Goal: Transaction & Acquisition: Download file/media

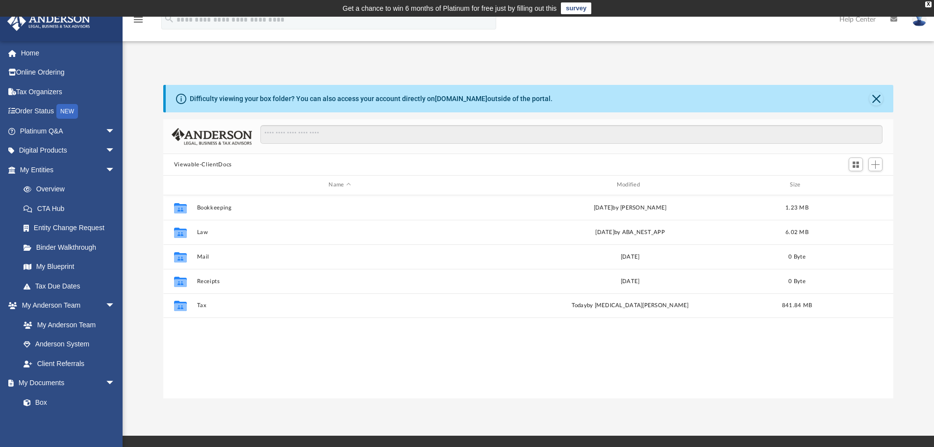
scroll to position [216, 723]
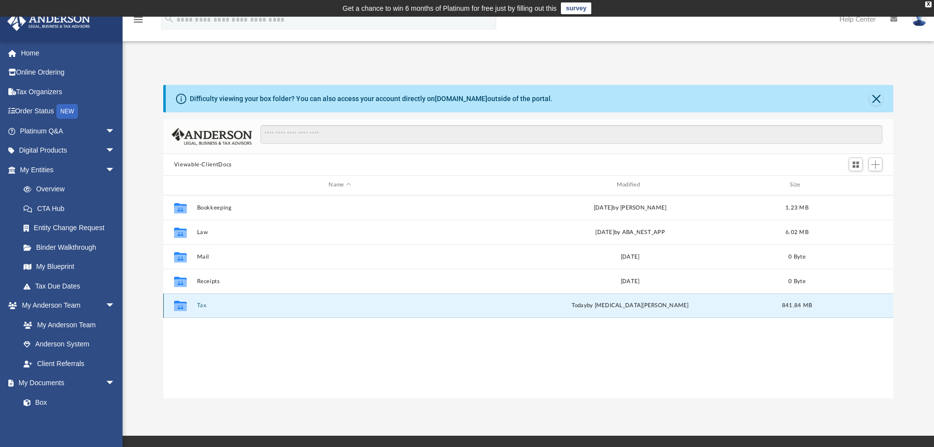
click at [203, 305] on button "Tax" at bounding box center [340, 305] width 286 height 6
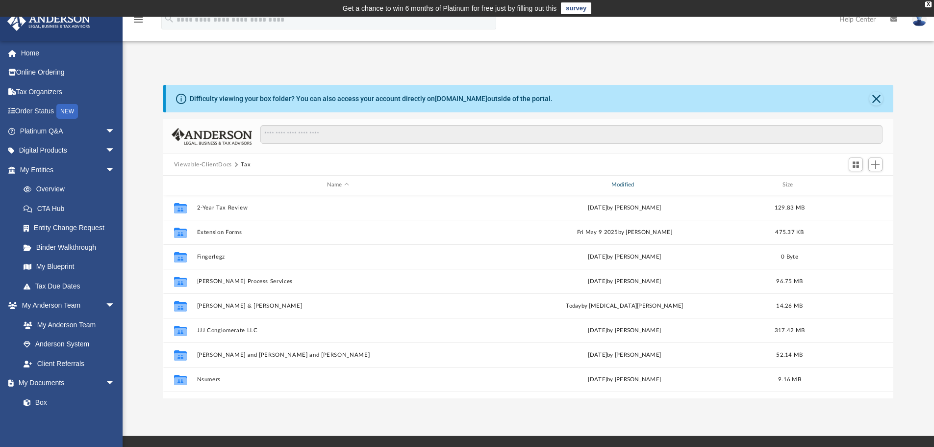
click at [623, 184] on div "Modified" at bounding box center [624, 184] width 282 height 9
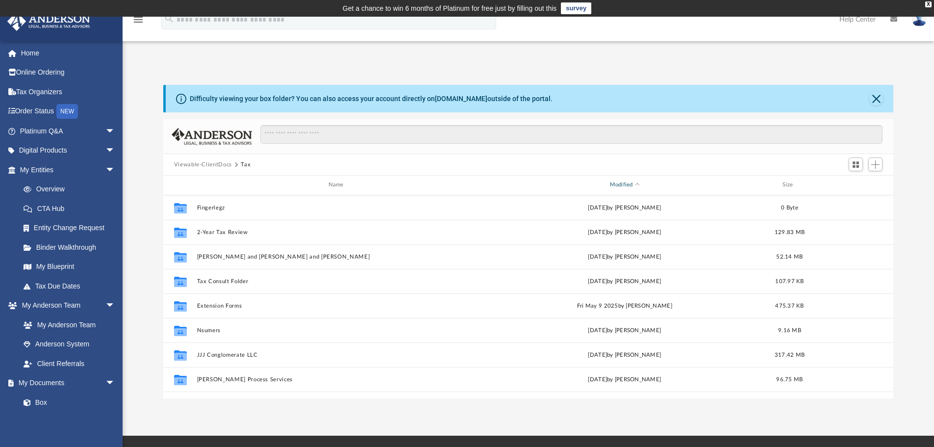
click at [623, 185] on div "Modified" at bounding box center [624, 184] width 282 height 9
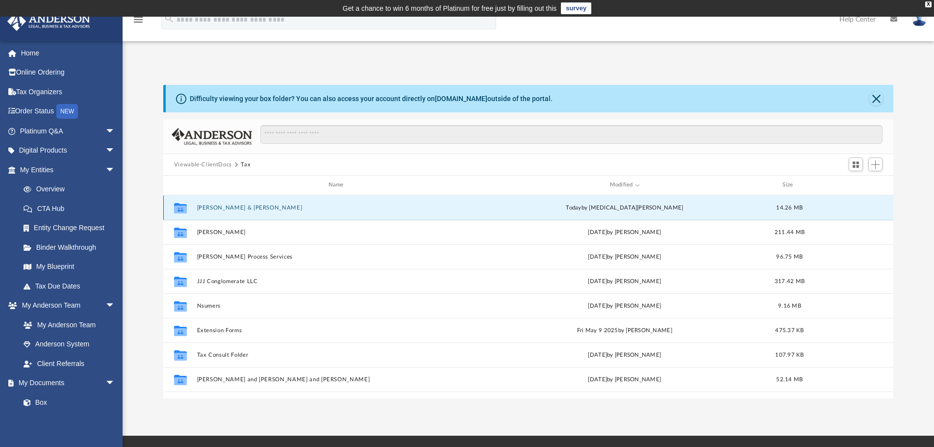
click at [216, 206] on button "[PERSON_NAME] & [PERSON_NAME]" at bounding box center [338, 207] width 282 height 6
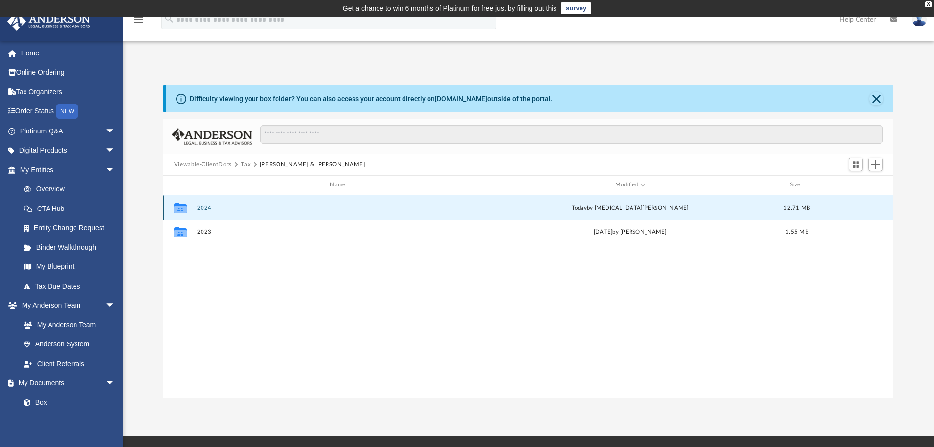
click at [208, 206] on button "2024" at bounding box center [340, 207] width 286 height 6
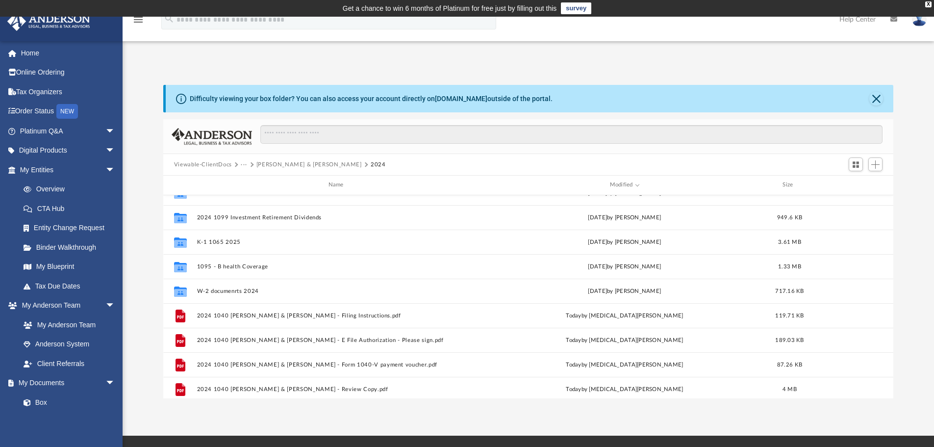
scroll to position [0, 0]
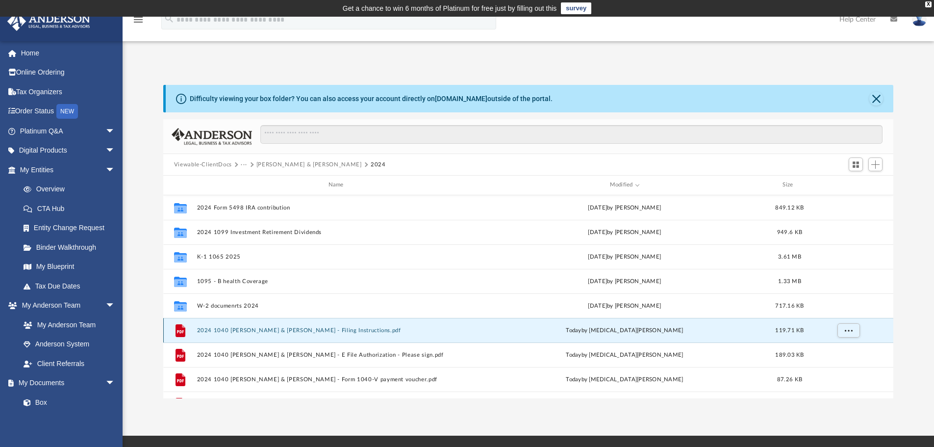
click at [294, 330] on button "2024 1040 [PERSON_NAME] & [PERSON_NAME] - Filing Instructions.pdf" at bounding box center [338, 330] width 282 height 6
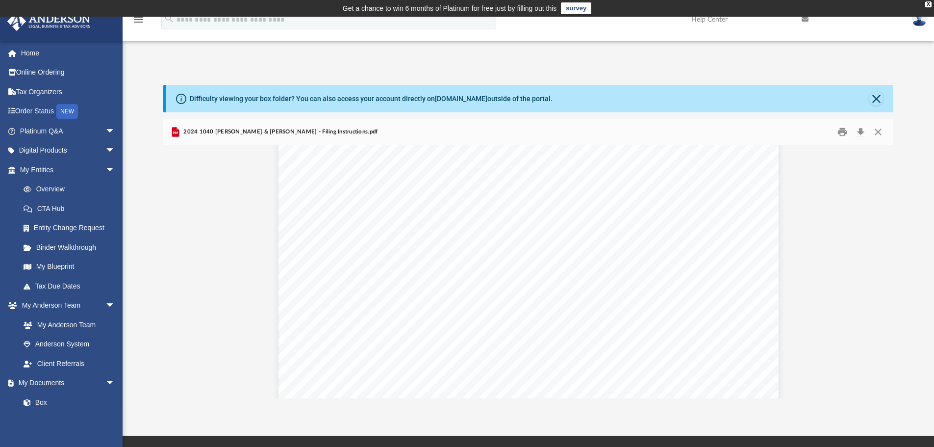
scroll to position [1471, 0]
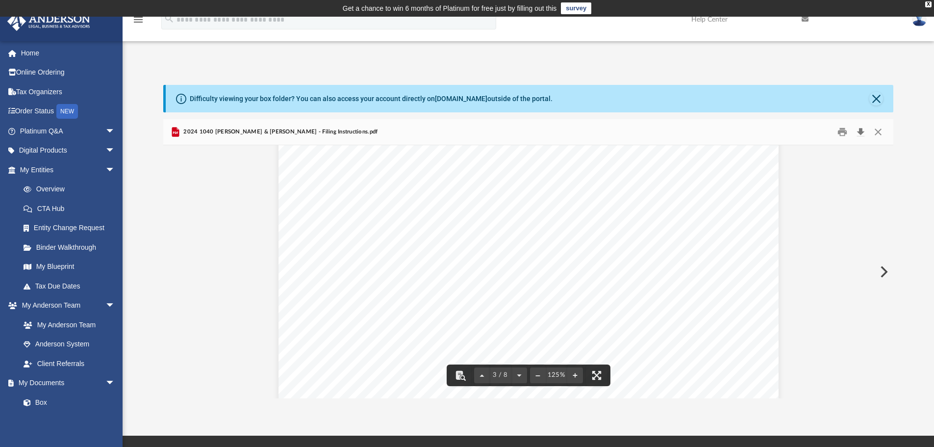
click at [861, 131] on button "Download" at bounding box center [861, 132] width 18 height 15
click at [875, 98] on button "Close" at bounding box center [876, 99] width 14 height 14
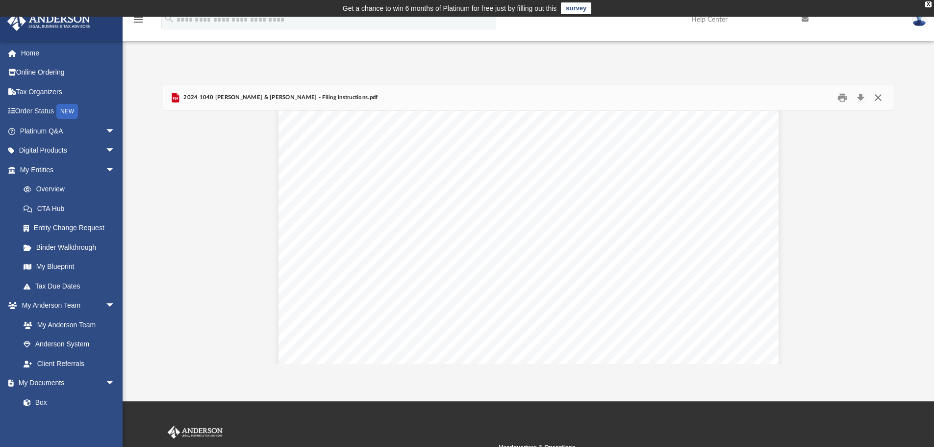
click at [876, 98] on button "Close" at bounding box center [878, 97] width 18 height 15
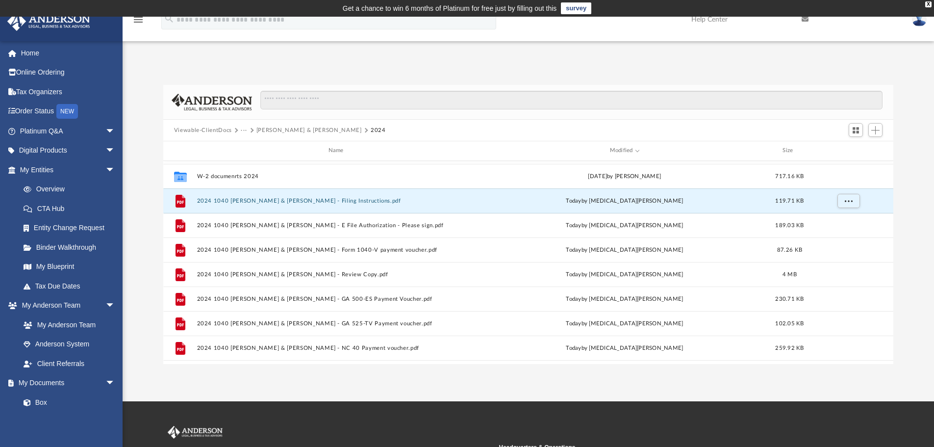
scroll to position [98, 0]
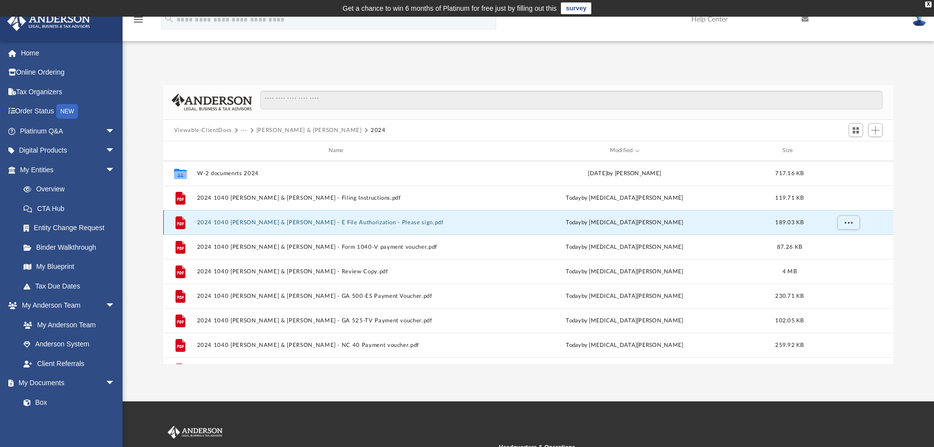
click at [388, 222] on button "2024 1040 [PERSON_NAME] & [PERSON_NAME] - E File Authorization - Please sign.pdf" at bounding box center [338, 222] width 282 height 6
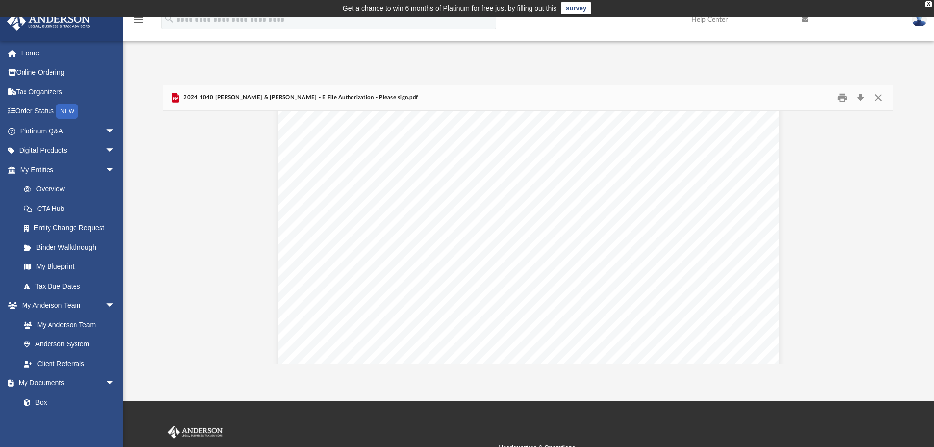
scroll to position [0, 0]
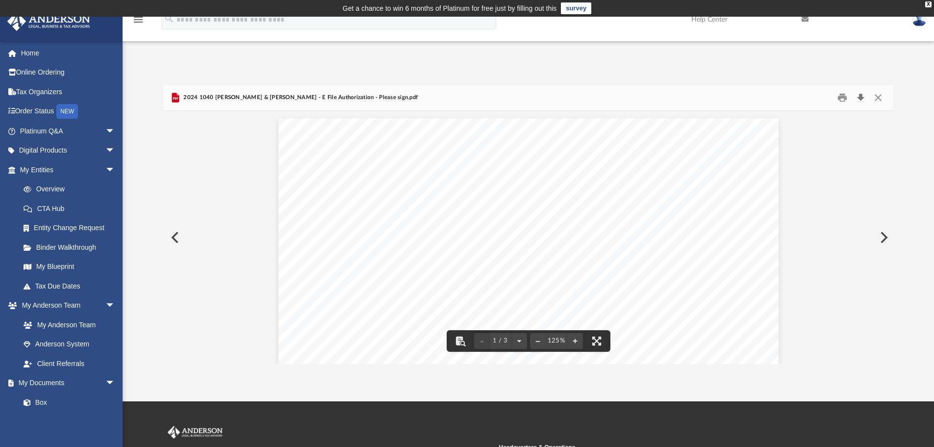
click at [863, 97] on button "Download" at bounding box center [861, 97] width 18 height 15
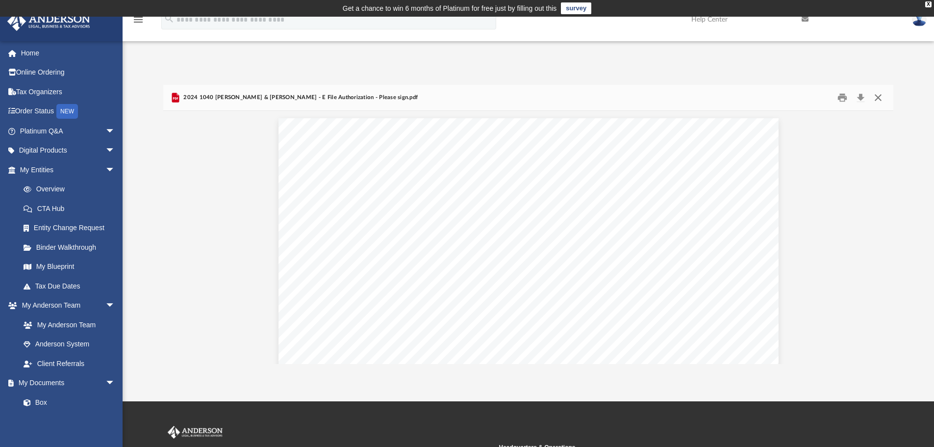
click at [878, 95] on button "Close" at bounding box center [878, 97] width 18 height 15
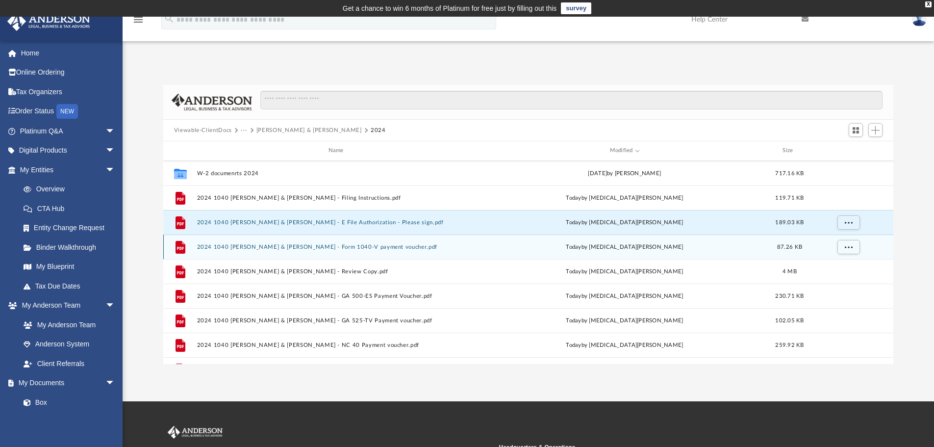
click at [645, 249] on div "[DATE] by [MEDICAL_DATA][PERSON_NAME]" at bounding box center [624, 246] width 282 height 9
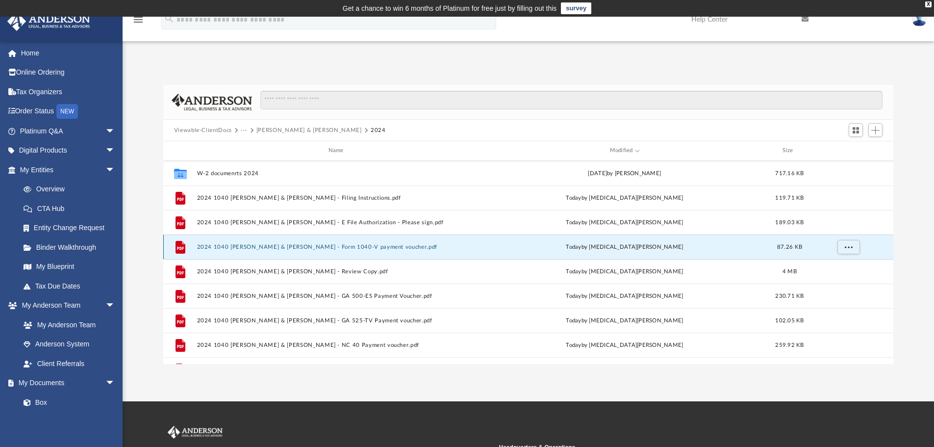
click at [383, 245] on button "2024 1040 [PERSON_NAME] & [PERSON_NAME] - Form 1040-V payment voucher.pdf" at bounding box center [338, 247] width 282 height 6
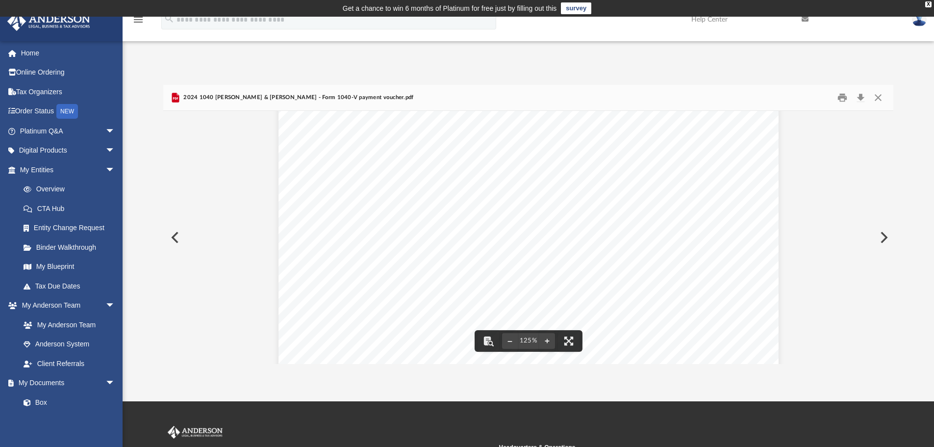
scroll to position [409, 0]
click at [862, 95] on button "Download" at bounding box center [861, 97] width 18 height 15
click at [880, 98] on button "Close" at bounding box center [878, 97] width 18 height 15
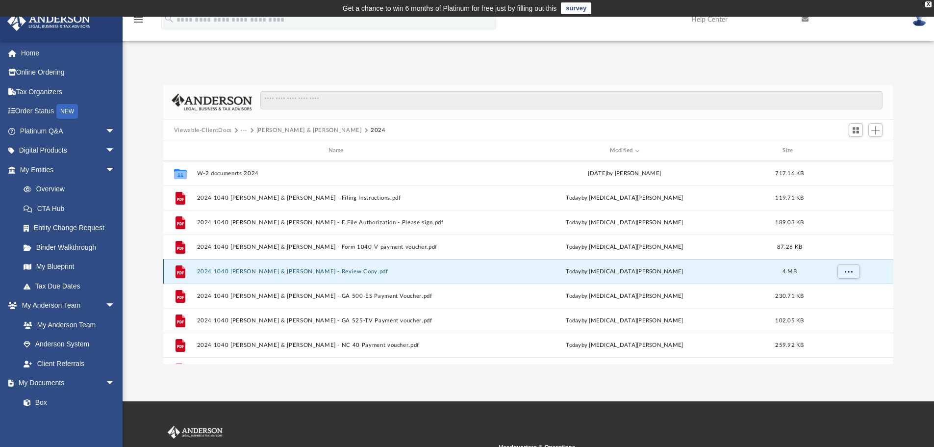
click at [313, 272] on button "2024 1040 [PERSON_NAME] & [PERSON_NAME] - Review Copy.pdf" at bounding box center [338, 271] width 282 height 6
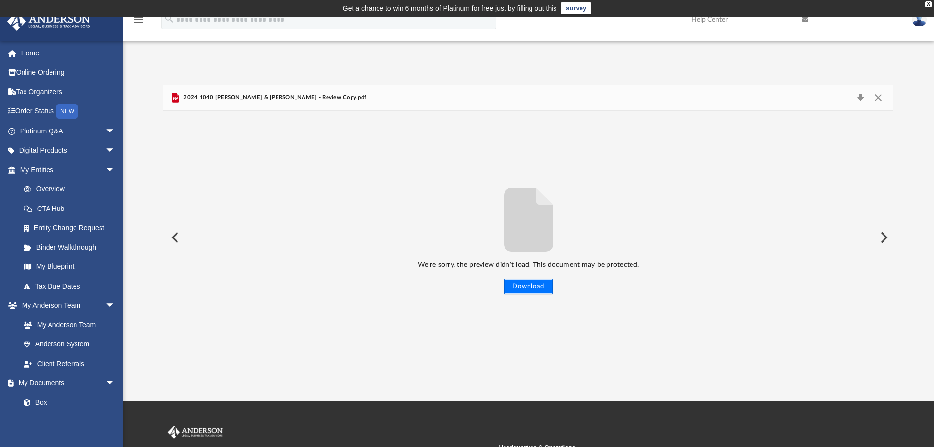
click at [527, 284] on button "Download" at bounding box center [528, 287] width 49 height 16
click at [880, 97] on button "Close" at bounding box center [878, 98] width 18 height 14
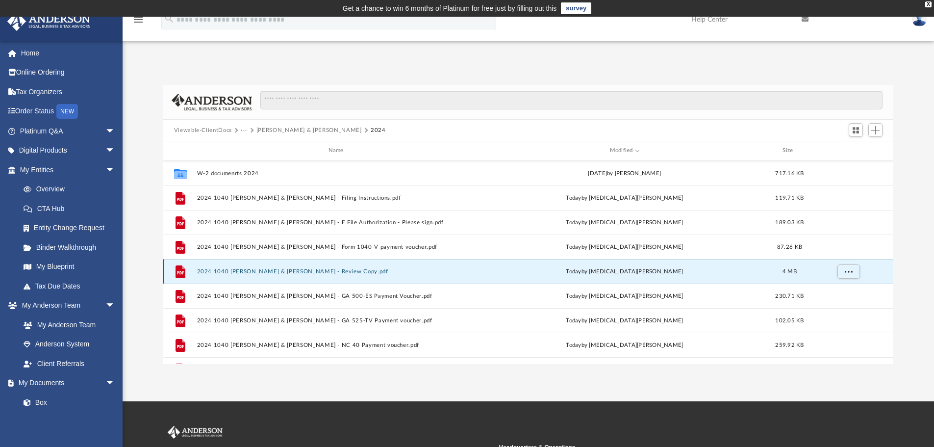
click at [385, 273] on button "2024 1040 [PERSON_NAME] & [PERSON_NAME] - Review Copy.pdf" at bounding box center [338, 271] width 282 height 6
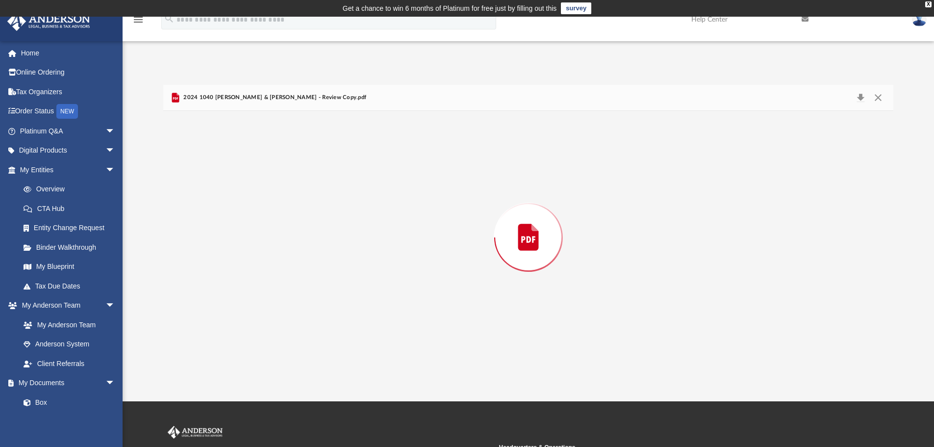
click at [385, 273] on div "Preview" at bounding box center [528, 237] width 731 height 253
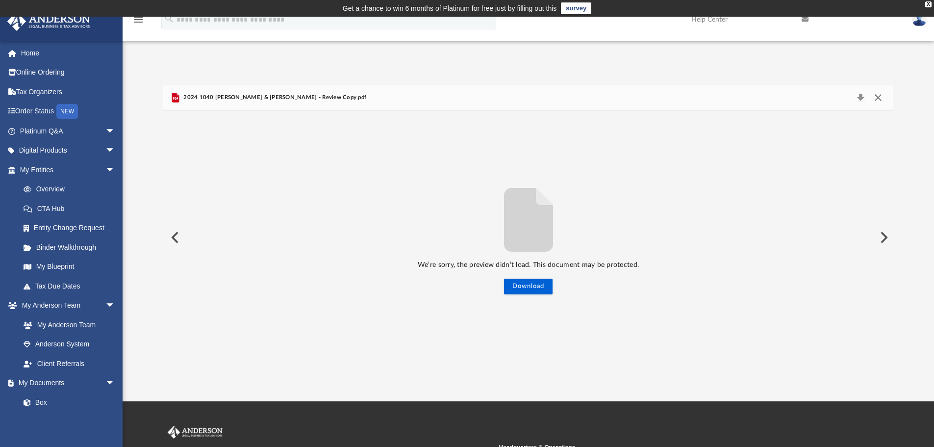
click at [878, 96] on button "Close" at bounding box center [878, 98] width 18 height 14
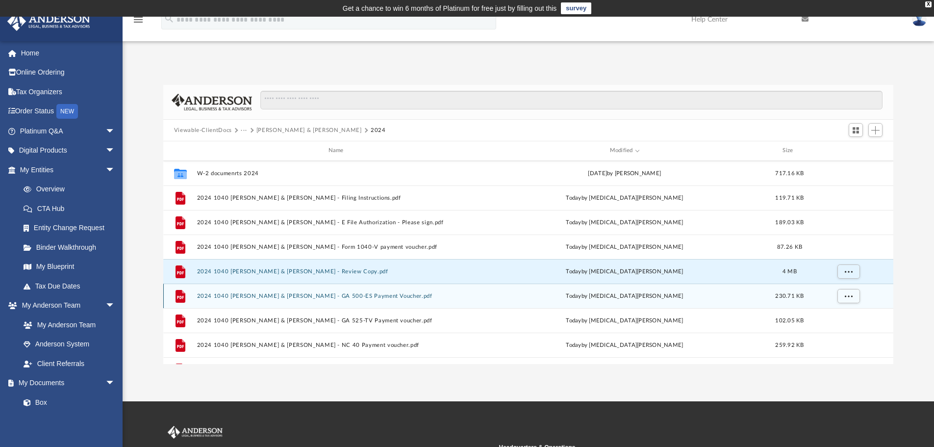
click at [381, 297] on button "2024 1040 [PERSON_NAME] & [PERSON_NAME] - GA 500-ES Payment Voucher.pdf" at bounding box center [338, 296] width 282 height 6
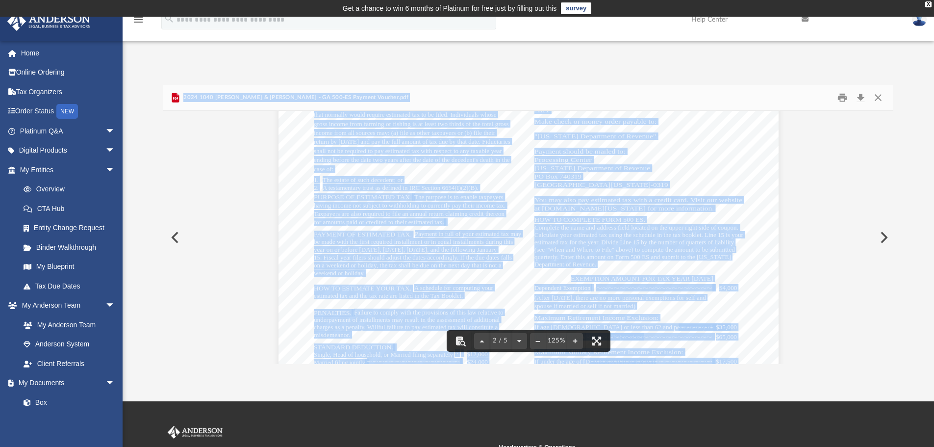
scroll to position [785, 0]
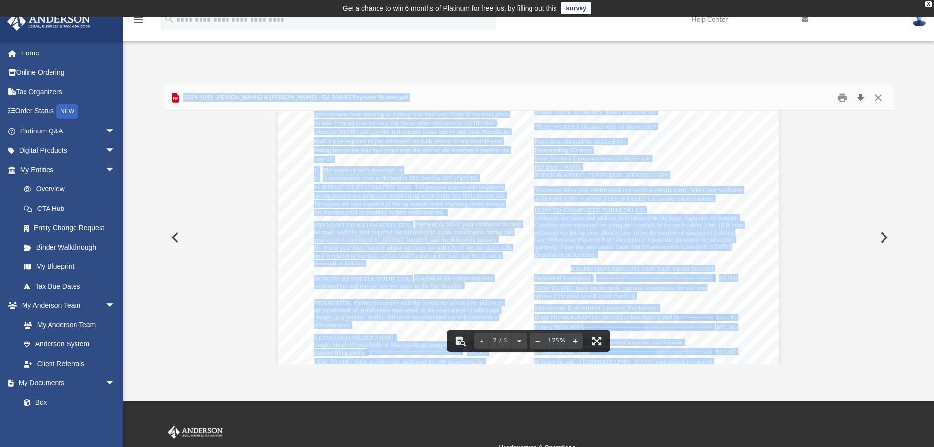
click at [862, 98] on button "Download" at bounding box center [861, 97] width 18 height 15
click at [876, 98] on button "Close" at bounding box center [878, 97] width 18 height 15
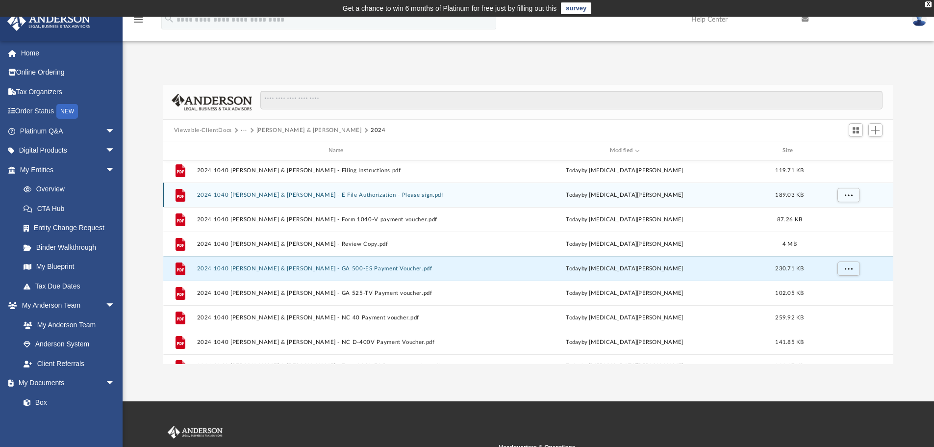
scroll to position [140, 0]
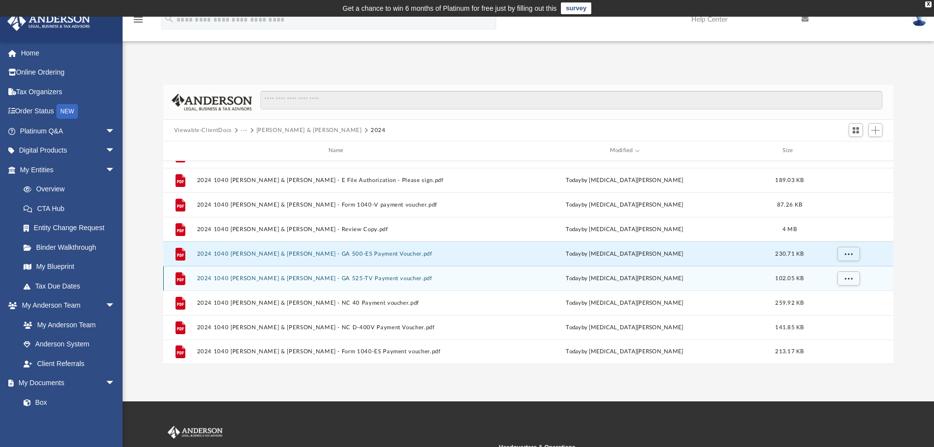
click at [501, 279] on div "[DATE] by [MEDICAL_DATA][PERSON_NAME]" at bounding box center [624, 278] width 282 height 9
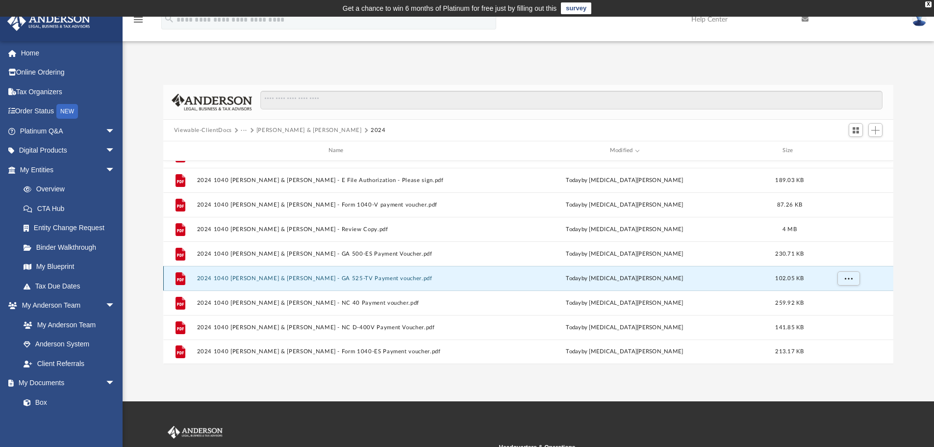
click at [566, 283] on div "File 2024 1040 [PERSON_NAME] & [PERSON_NAME] - GA 525-TV Payment voucher.pdf [D…" at bounding box center [528, 278] width 731 height 25
click at [398, 282] on div "File 2024 1040 [PERSON_NAME] & [PERSON_NAME] - GA 525-TV Payment voucher.pdf [D…" at bounding box center [528, 278] width 731 height 25
click at [386, 278] on button "2024 1040 [PERSON_NAME] & [PERSON_NAME] - GA 525-TV Payment voucher.pdf" at bounding box center [338, 278] width 282 height 6
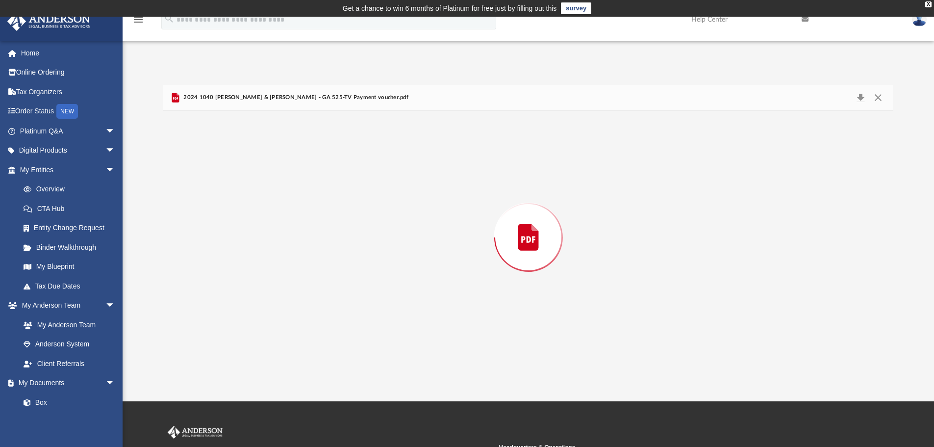
click at [386, 278] on div "Preview" at bounding box center [528, 237] width 731 height 253
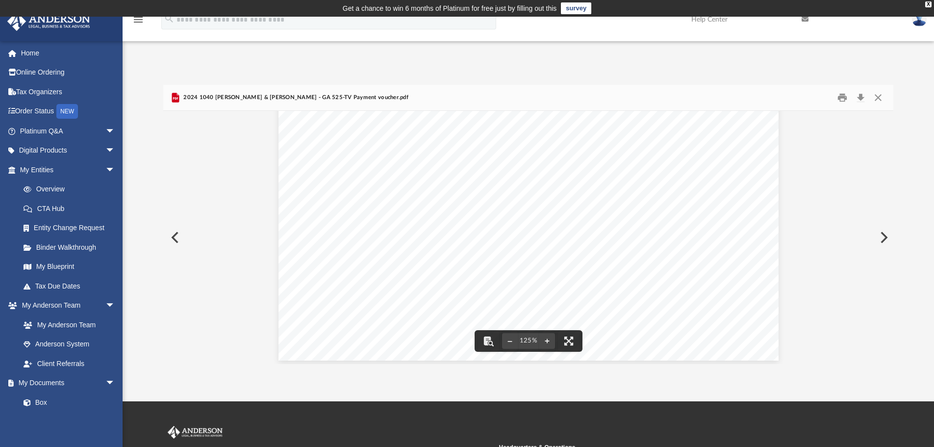
scroll to position [409, 0]
click at [861, 96] on button "Download" at bounding box center [861, 97] width 18 height 15
click at [876, 98] on button "Close" at bounding box center [878, 97] width 18 height 15
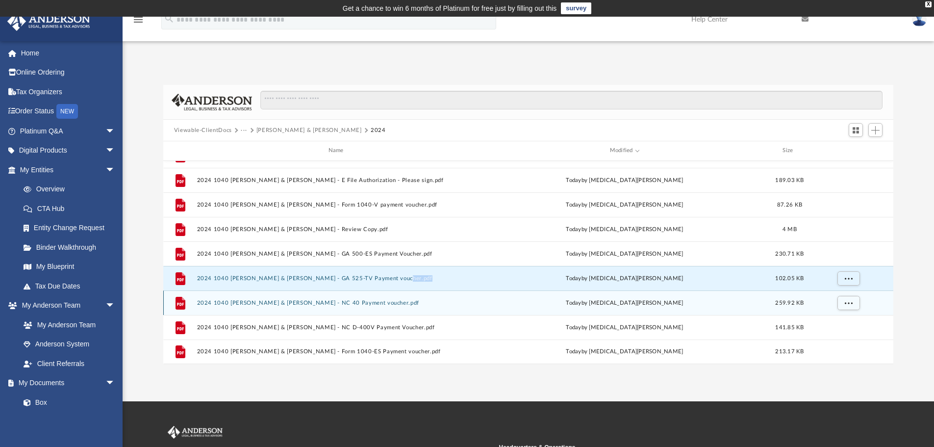
click at [347, 305] on button "2024 1040 [PERSON_NAME] & [PERSON_NAME] - NC 40 Payment voucher.pdf" at bounding box center [338, 303] width 282 height 6
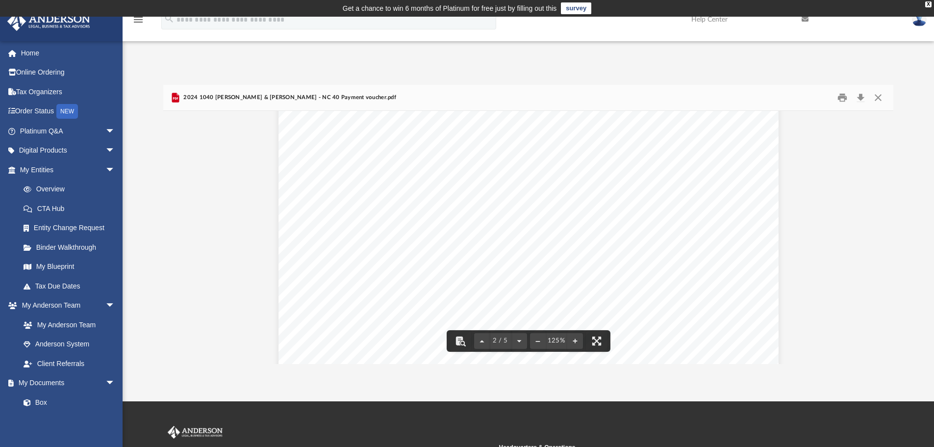
scroll to position [932, 0]
click at [862, 97] on button "Download" at bounding box center [861, 97] width 18 height 15
click at [878, 100] on button "Close" at bounding box center [878, 97] width 18 height 15
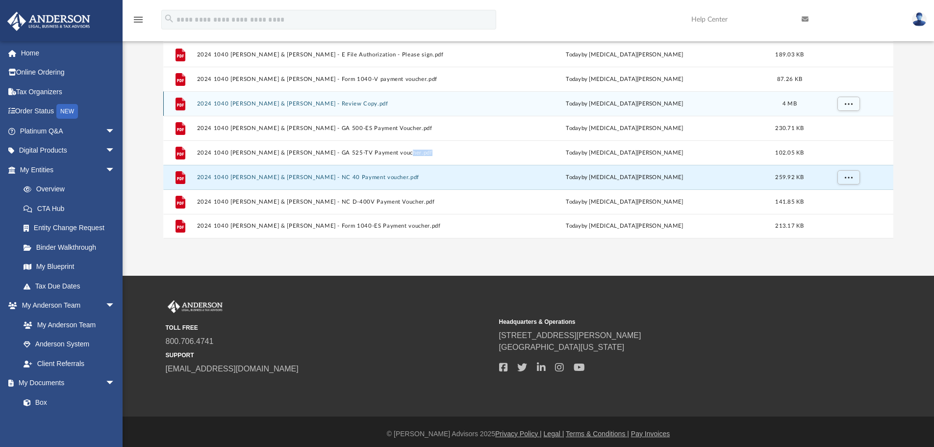
scroll to position [130, 0]
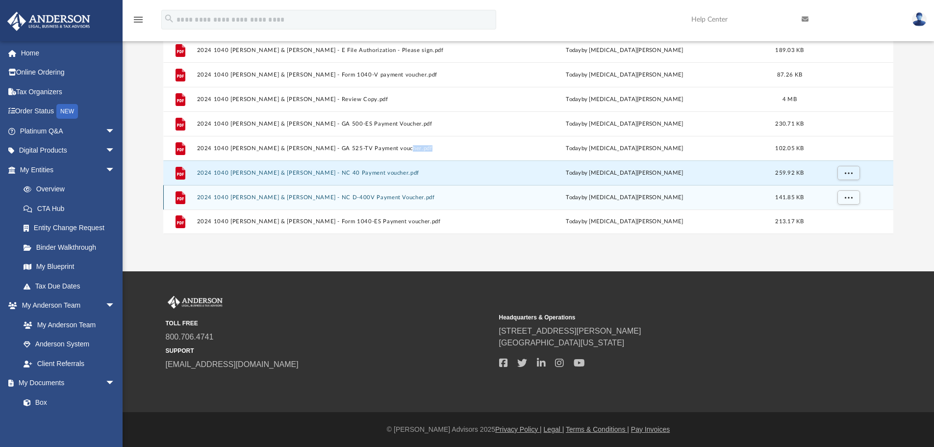
click at [365, 198] on button "2024 1040 [PERSON_NAME] & [PERSON_NAME] - NC D-400V Payment Voucher.pdf" at bounding box center [338, 197] width 282 height 6
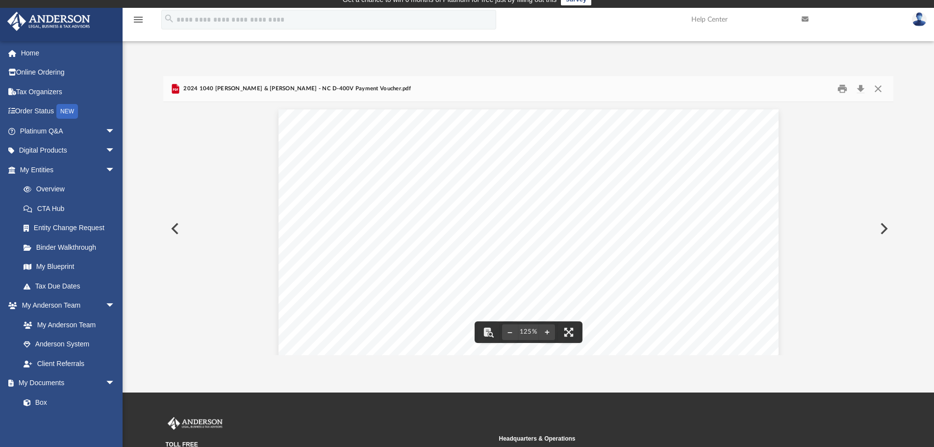
scroll to position [0, 0]
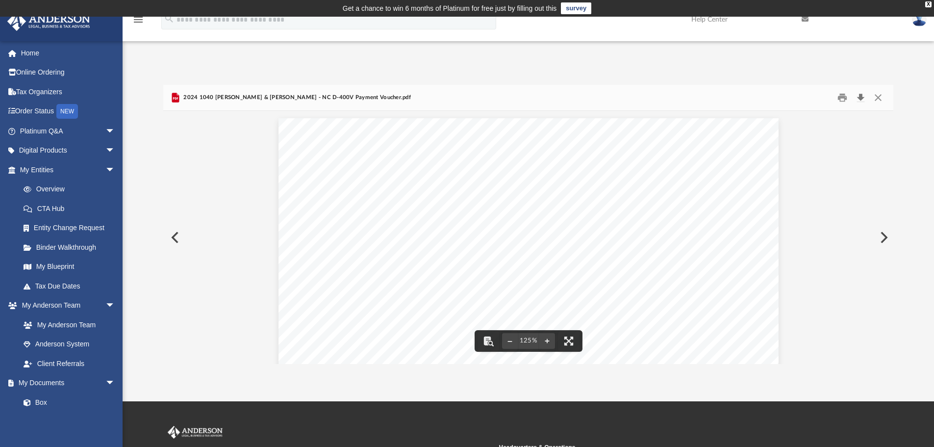
click at [860, 96] on button "Download" at bounding box center [861, 97] width 18 height 15
click at [918, 122] on div "Difficulty viewing your box folder? You can also access your account directly o…" at bounding box center [529, 224] width 812 height 279
click at [880, 97] on button "Close" at bounding box center [878, 97] width 18 height 15
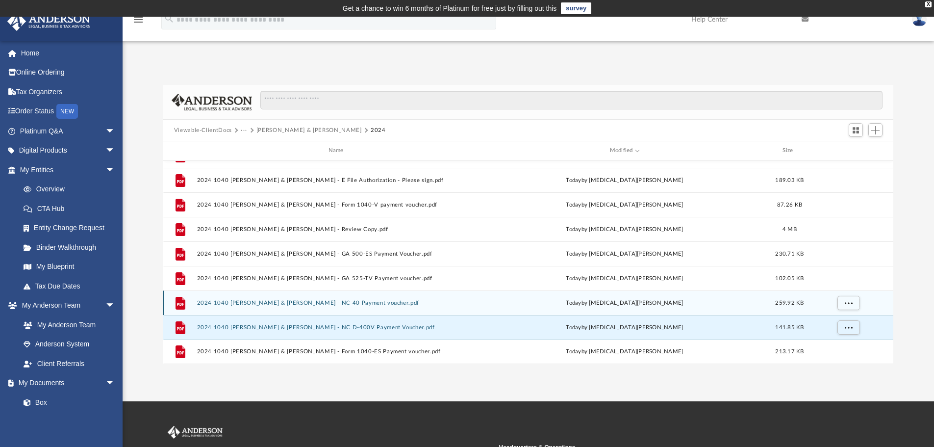
scroll to position [130, 0]
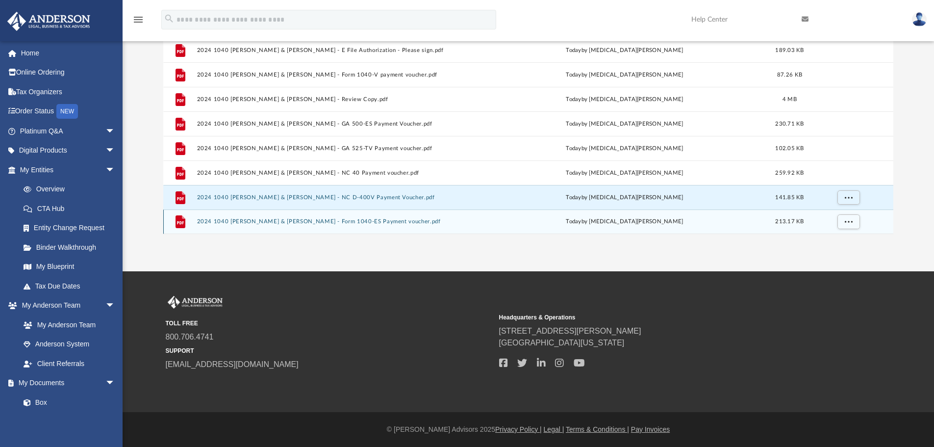
click at [358, 221] on button "2024 1040 [PERSON_NAME] & [PERSON_NAME] - Form 1040-ES Payment voucher.pdf" at bounding box center [338, 221] width 282 height 6
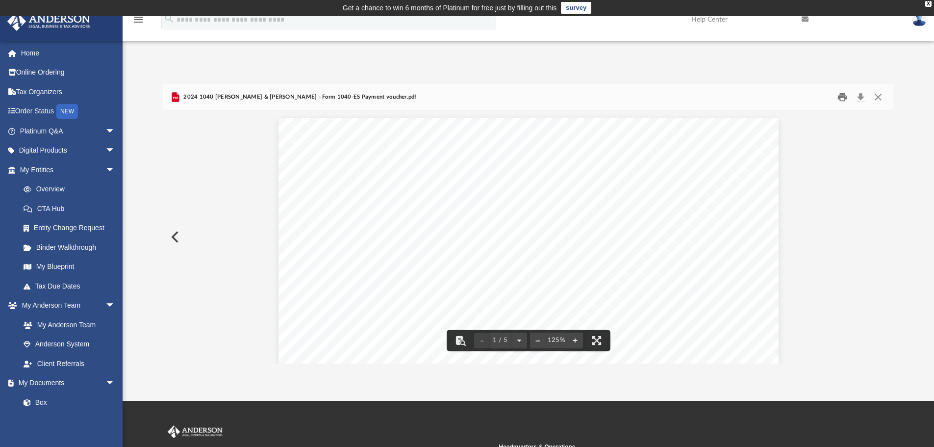
scroll to position [0, 0]
click at [859, 98] on button "Download" at bounding box center [861, 97] width 18 height 15
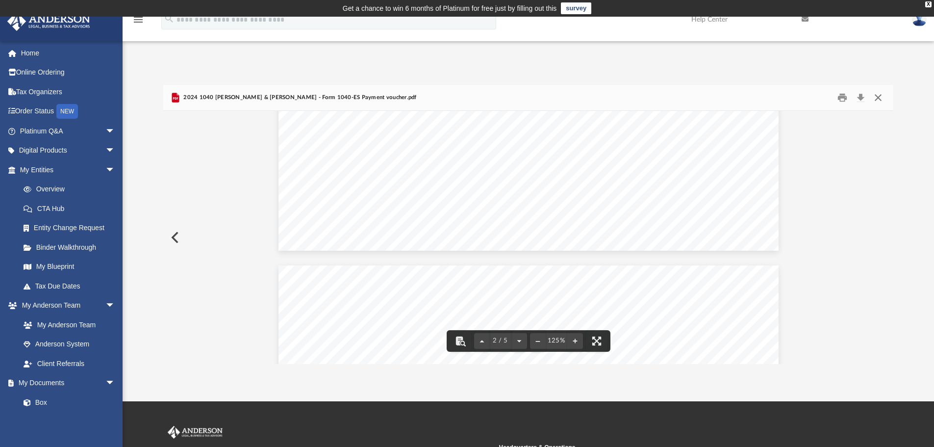
click at [875, 95] on button "Close" at bounding box center [878, 97] width 18 height 15
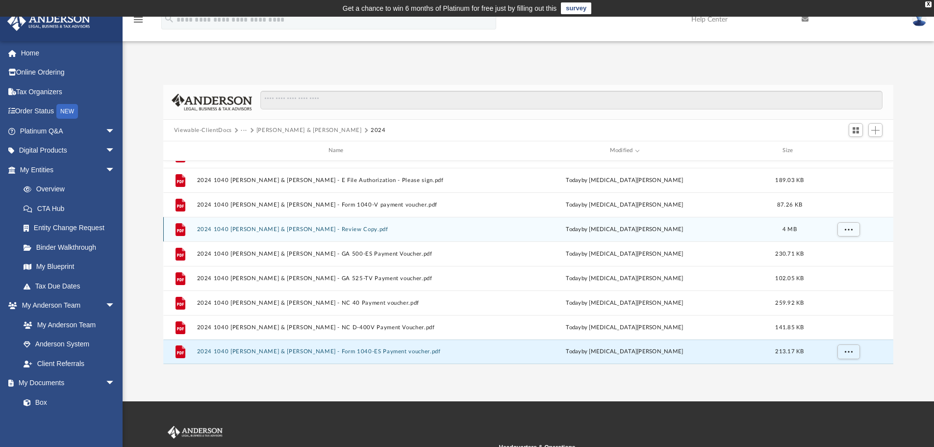
click at [318, 228] on button "2024 1040 [PERSON_NAME] & [PERSON_NAME] - Review Copy.pdf" at bounding box center [338, 229] width 282 height 6
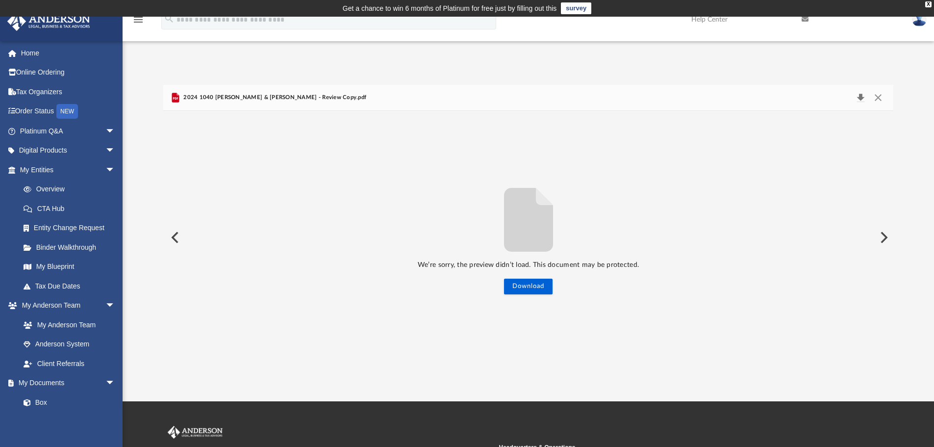
click at [864, 98] on button "Download" at bounding box center [861, 98] width 18 height 14
click at [877, 98] on button "Close" at bounding box center [878, 98] width 18 height 14
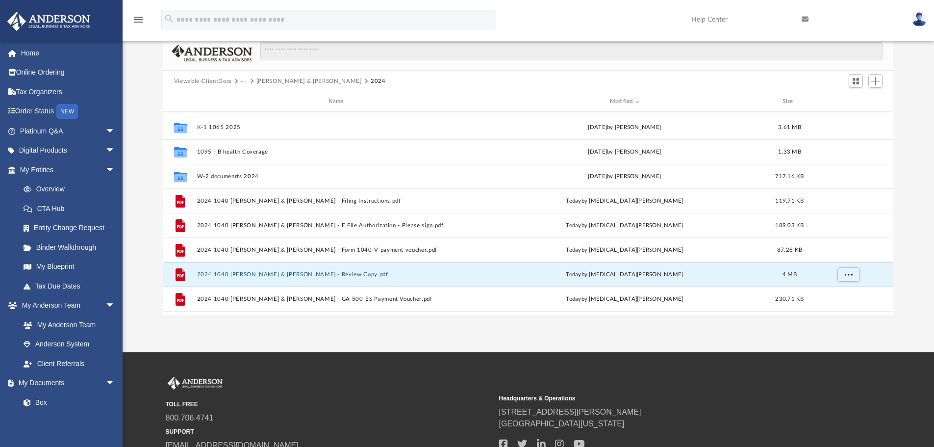
scroll to position [42, 0]
